Goal: Transaction & Acquisition: Purchase product/service

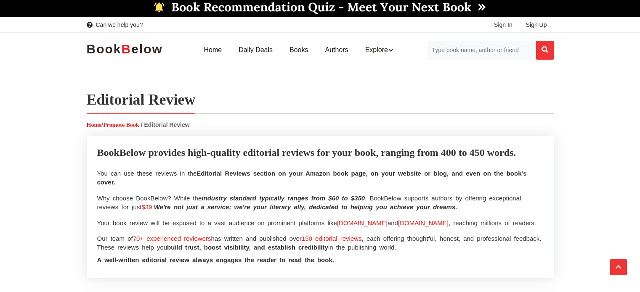
select select
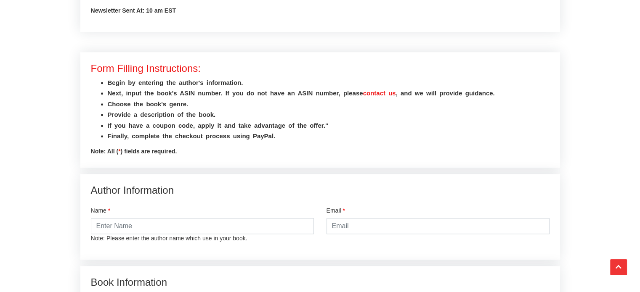
scroll to position [1041, 0]
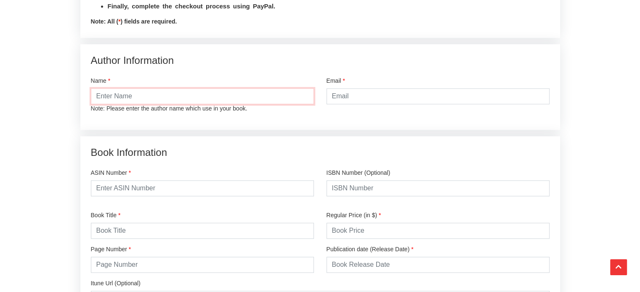
click at [152, 95] on input "text" at bounding box center [202, 96] width 223 height 16
type input "[PERSON_NAME]"
click at [354, 98] on input "email" at bounding box center [437, 96] width 223 height 16
type input "aslak.de.silva@gmail.com"
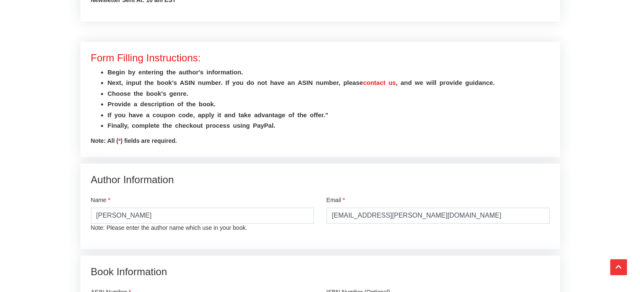
scroll to position [1130, 0]
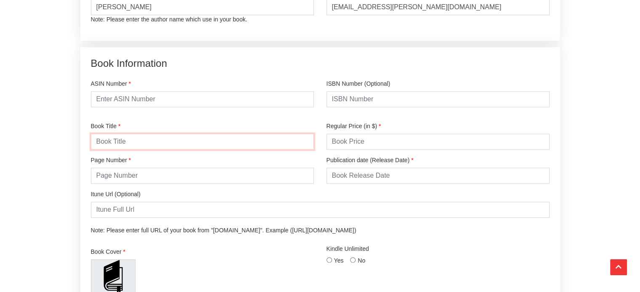
click at [130, 144] on input "text" at bounding box center [202, 142] width 223 height 16
click at [254, 98] on input "text" at bounding box center [202, 99] width 223 height 16
paste input "B0F92RQYZ5"
type input "B0F92RQYZ5"
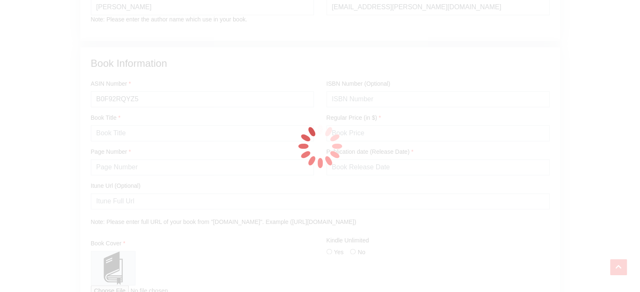
click at [108, 141] on div at bounding box center [320, 146] width 640 height 292
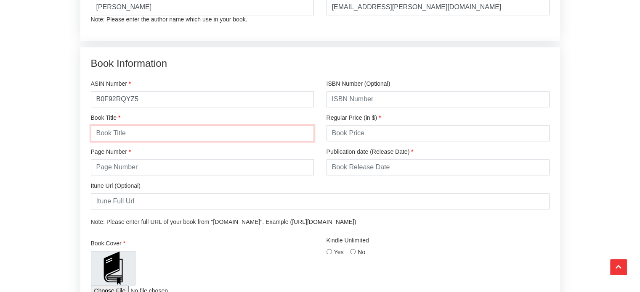
click at [119, 133] on input "text" at bounding box center [202, 133] width 223 height 16
type input "The Black Belt in Leadership: 20 Tested Lessons from the Dojo to the Boardroom"
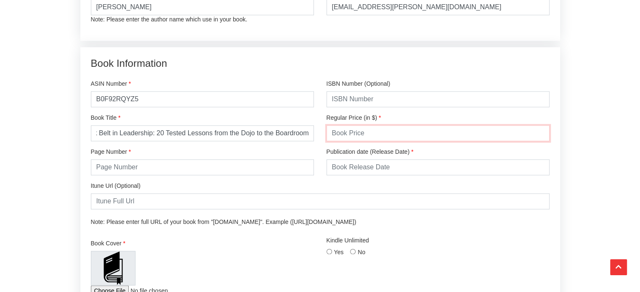
scroll to position [0, 0]
click at [341, 133] on input "number" at bounding box center [437, 133] width 223 height 16
type input "11.95"
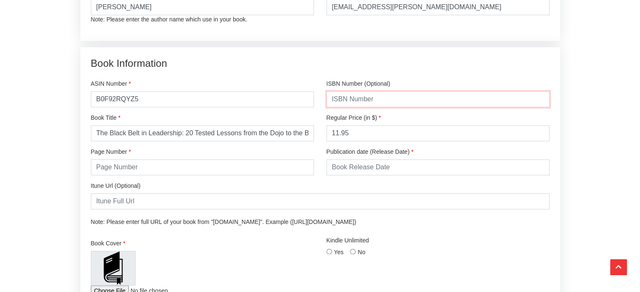
click at [421, 102] on input "text" at bounding box center [437, 99] width 223 height 16
click at [227, 168] on input "number" at bounding box center [202, 167] width 223 height 16
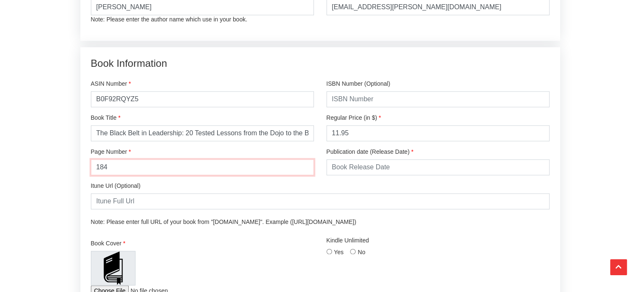
type input "184"
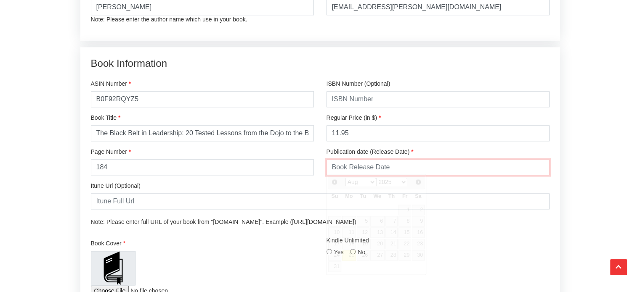
click at [395, 166] on input "text" at bounding box center [437, 167] width 223 height 16
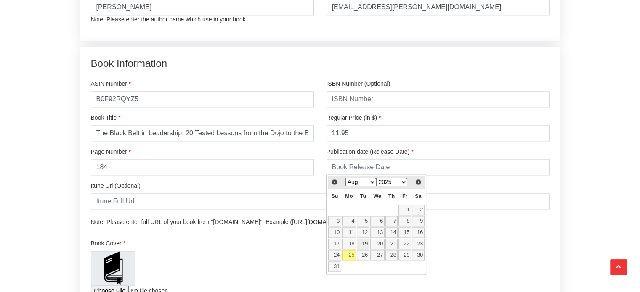
click at [363, 244] on link "19" at bounding box center [363, 244] width 13 height 11
type input "2025-08-19"
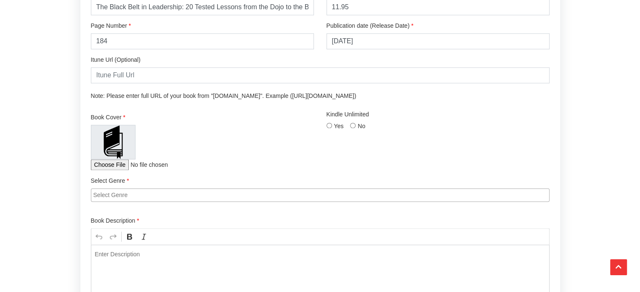
scroll to position [1257, 0]
click at [104, 165] on input "file" at bounding box center [146, 164] width 111 height 11
click at [98, 164] on input "file" at bounding box center [146, 164] width 111 height 11
type input "C:\fakepath\The Black Belt in Leadership_1.png"
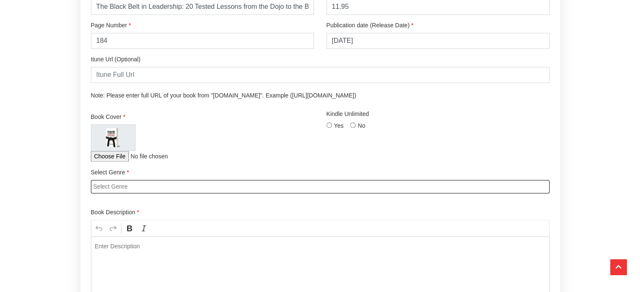
click at [272, 186] on input "search" at bounding box center [322, 187] width 458 height 8
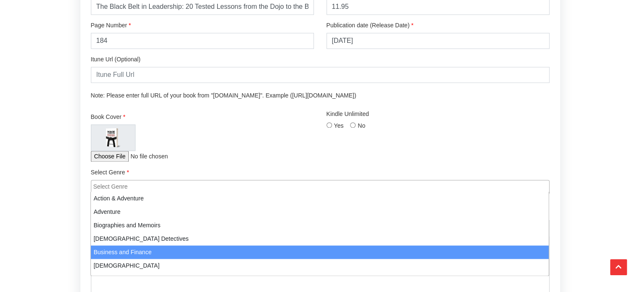
select select "3"
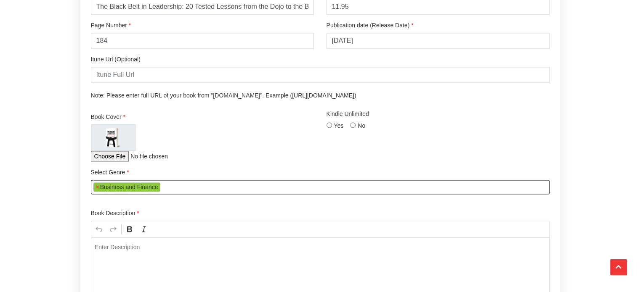
scroll to position [32, 0]
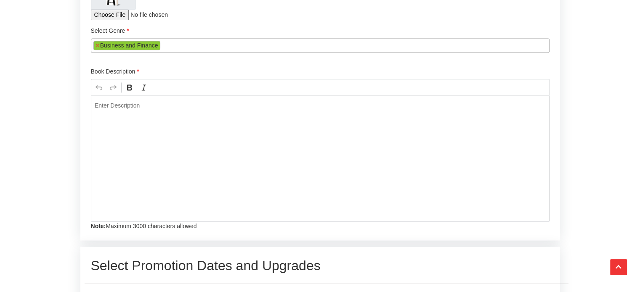
scroll to position [1401, 0]
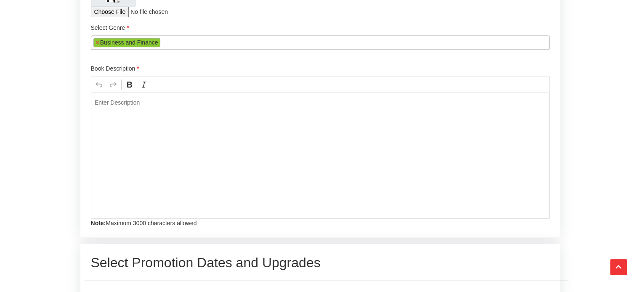
click at [206, 156] on div "Editor editing area: main. Press Alt+0 for help." at bounding box center [320, 156] width 458 height 126
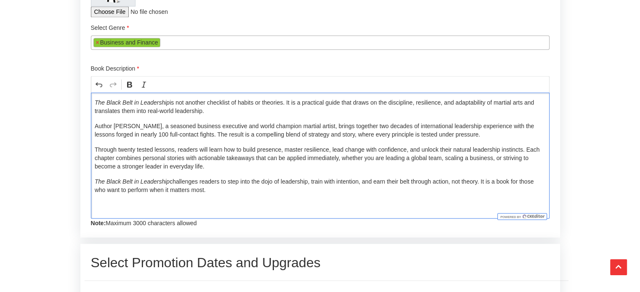
click at [258, 188] on p "The Black Belt in Leadership challenges readers to step into the dojo of leader…" at bounding box center [320, 185] width 450 height 17
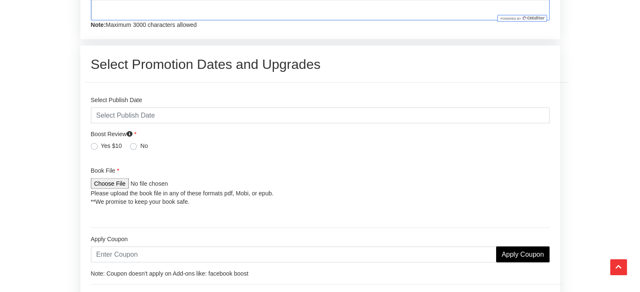
scroll to position [1601, 0]
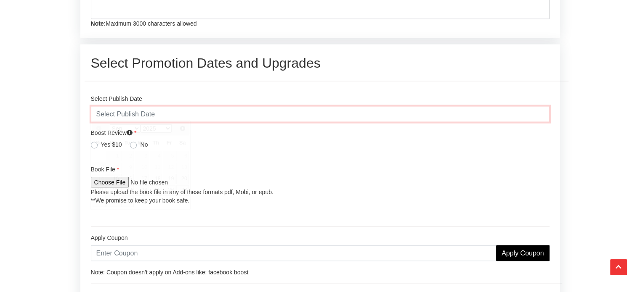
click at [307, 111] on input "text" at bounding box center [320, 114] width 458 height 16
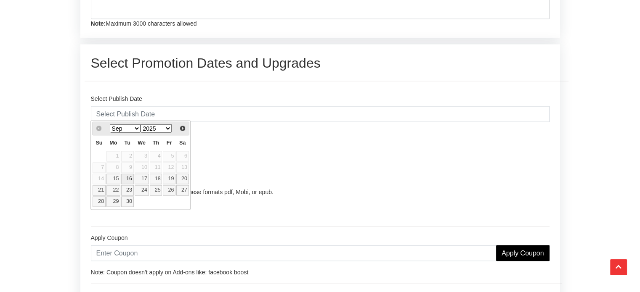
click at [127, 180] on link "16" at bounding box center [127, 179] width 13 height 11
type input "2025-09-16"
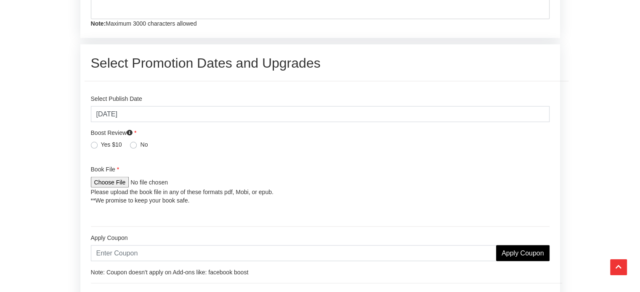
click at [101, 143] on label "Yes $10" at bounding box center [111, 144] width 21 height 8
click at [94, 143] on input "Yes $10" at bounding box center [94, 144] width 7 height 8
radio input "true"
click at [130, 179] on input "file" at bounding box center [146, 182] width 111 height 11
type input "C:\fakepath\The Black Belt in Leadership.epub"
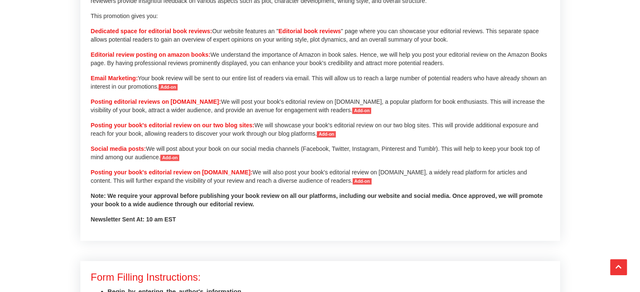
scroll to position [531, 0]
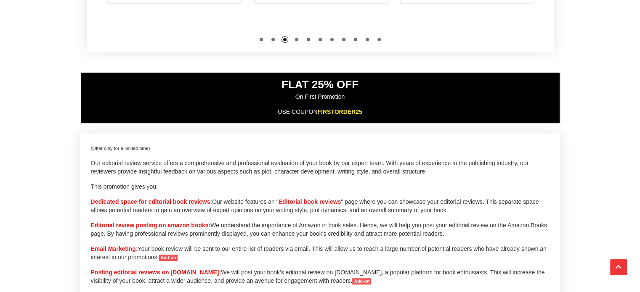
click at [321, 109] on span "FIRSTORDER25" at bounding box center [339, 112] width 45 height 7
copy span "FIRSTORDER25"
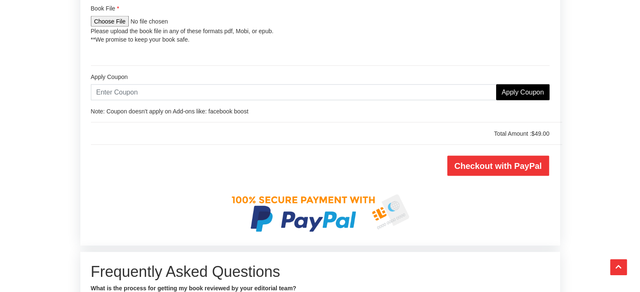
scroll to position [1763, 0]
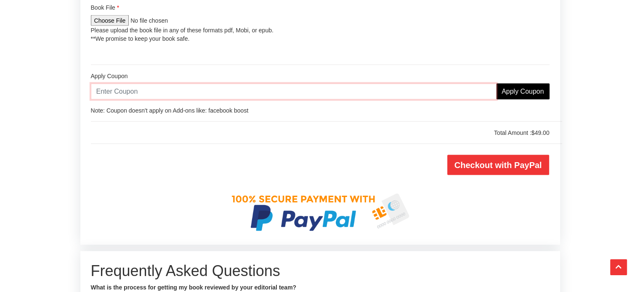
click at [119, 84] on input "text" at bounding box center [293, 92] width 405 height 16
paste input "FIRSTORDER25"
type input "FIRSTORDER25"
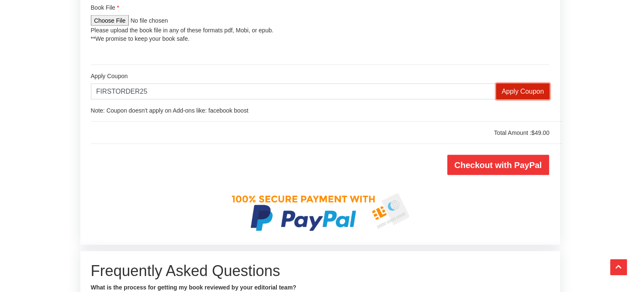
click at [503, 88] on input "Apply Coupon" at bounding box center [522, 92] width 53 height 16
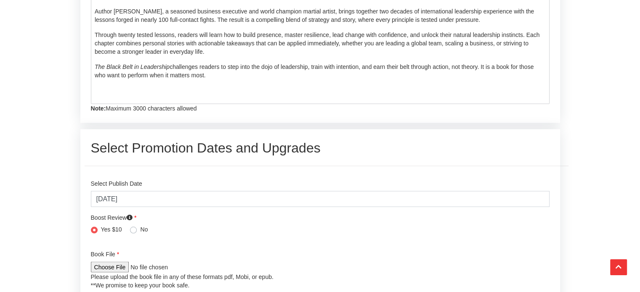
scroll to position [1521, 0]
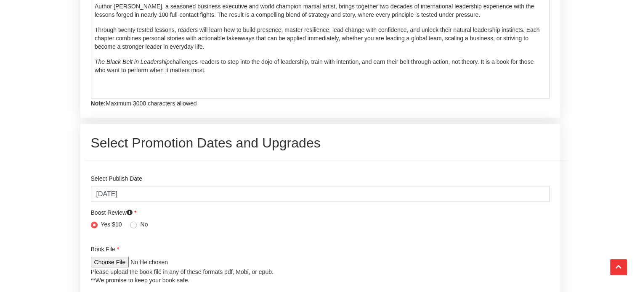
click at [131, 210] on icon at bounding box center [130, 212] width 6 height 6
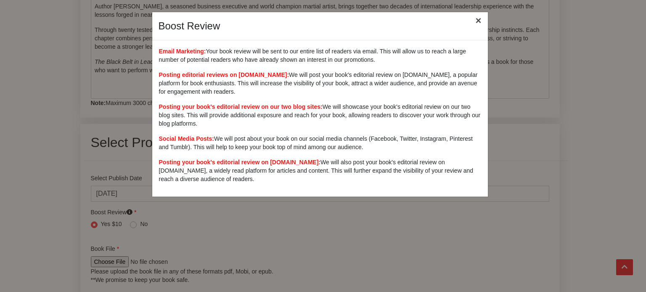
click at [478, 18] on button "×" at bounding box center [477, 21] width 19 height 24
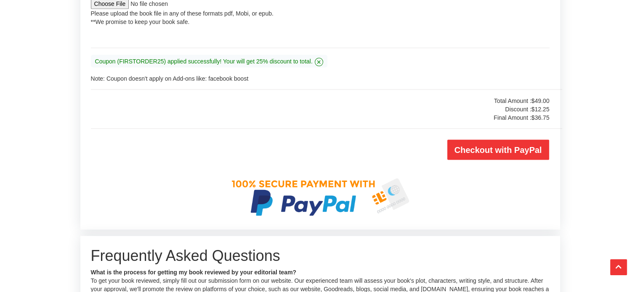
scroll to position [1783, 0]
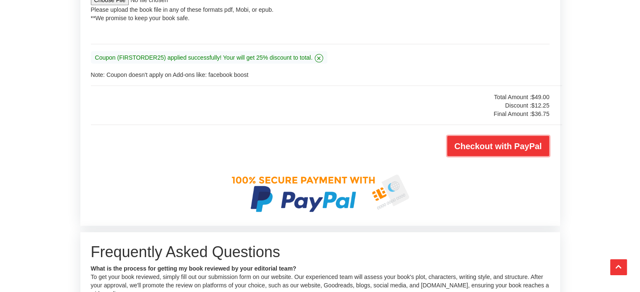
click at [485, 143] on input "Checkout with PayPal" at bounding box center [498, 146] width 102 height 20
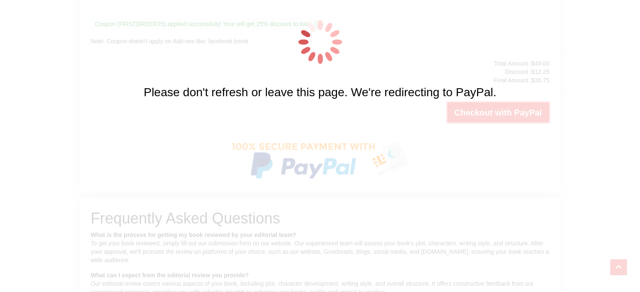
scroll to position [1758, 0]
